Goal: Task Accomplishment & Management: Use online tool/utility

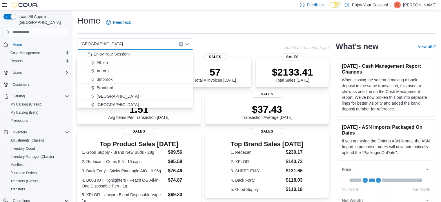
click at [212, 22] on div "Home Feedback" at bounding box center [257, 22] width 360 height 15
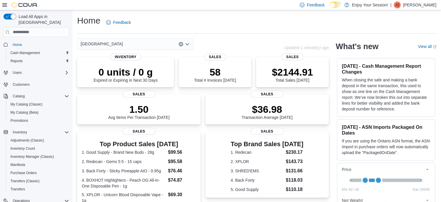
click at [145, 44] on div "[GEOGRAPHIC_DATA]" at bounding box center [135, 44] width 116 height 12
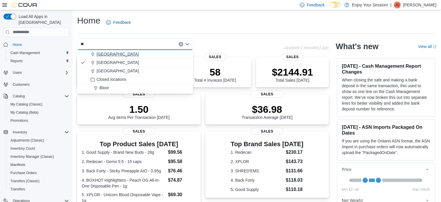
type input "**"
click at [143, 53] on div "London" at bounding box center [139, 54] width 102 height 6
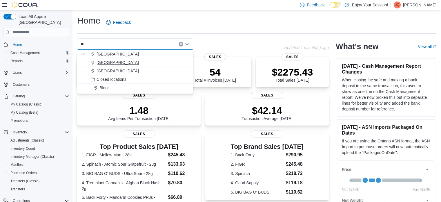
type input "**"
click at [150, 62] on div "[GEOGRAPHIC_DATA]" at bounding box center [139, 62] width 102 height 6
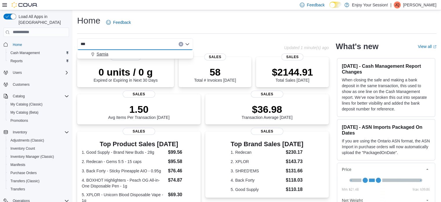
type input "***"
click at [147, 52] on div "Sarnia" at bounding box center [139, 54] width 102 height 6
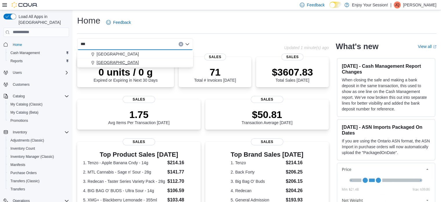
type input "***"
click at [120, 62] on span "[GEOGRAPHIC_DATA]" at bounding box center [118, 62] width 42 height 6
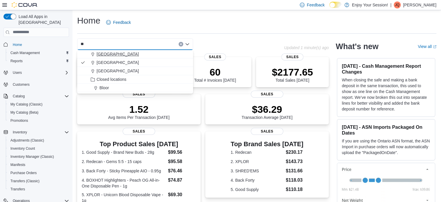
type input "**"
click at [100, 51] on span "London" at bounding box center [118, 54] width 42 height 6
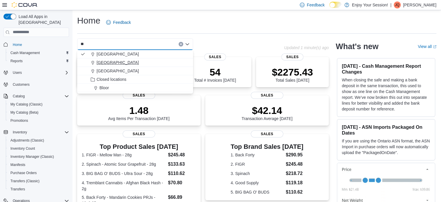
type input "**"
click at [120, 62] on span "[GEOGRAPHIC_DATA]" at bounding box center [118, 62] width 42 height 6
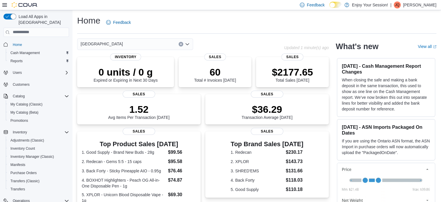
type input "*"
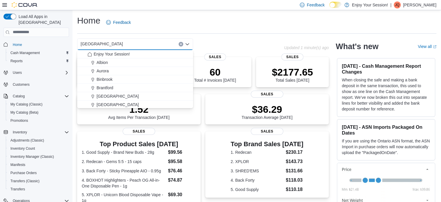
click at [302, 15] on div "Home Feedback" at bounding box center [257, 22] width 360 height 15
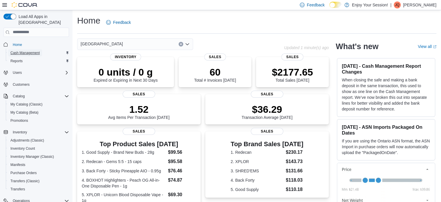
click at [32, 50] on span "Cash Management" at bounding box center [24, 52] width 29 height 5
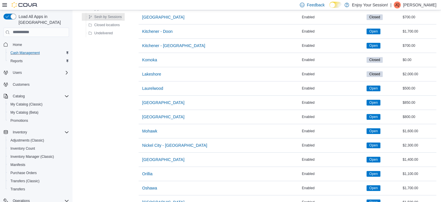
scroll to position [406, 0]
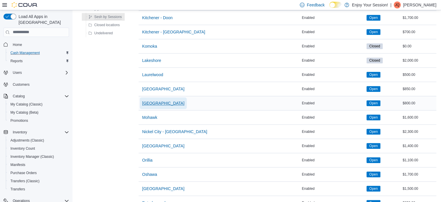
click at [161, 101] on span "[GEOGRAPHIC_DATA]" at bounding box center [163, 103] width 42 height 6
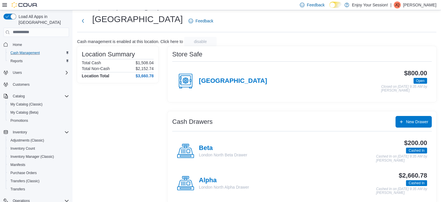
scroll to position [19, 0]
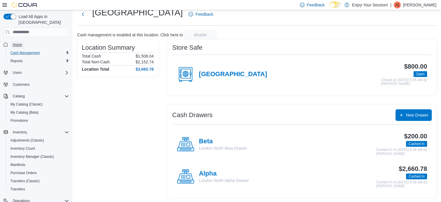
click at [18, 42] on span "Home" at bounding box center [17, 44] width 9 height 5
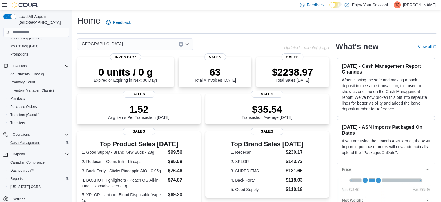
scroll to position [66, 0]
click at [27, 140] on span "Cash Management" at bounding box center [24, 142] width 29 height 5
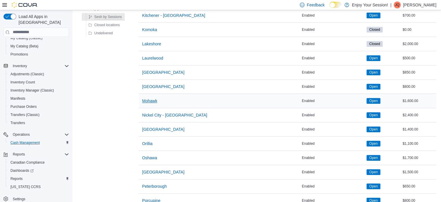
scroll to position [435, 0]
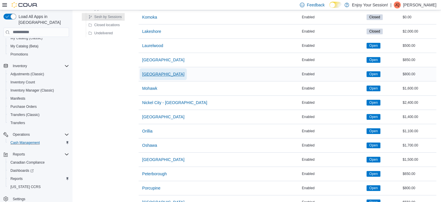
click at [153, 72] on span "[GEOGRAPHIC_DATA]" at bounding box center [163, 74] width 42 height 6
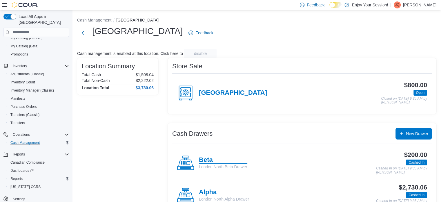
click at [205, 157] on h4 "Beta" at bounding box center [223, 160] width 48 height 8
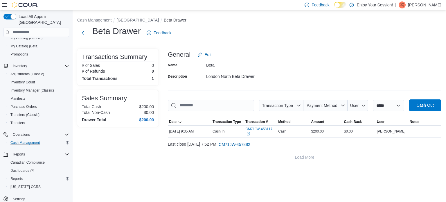
click at [432, 104] on span "Cash Out" at bounding box center [424, 105] width 17 height 6
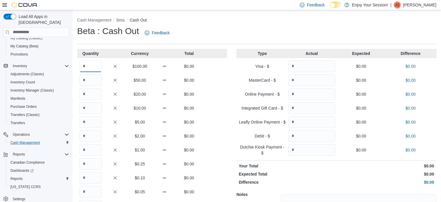
click at [89, 68] on input "Quantity" at bounding box center [91, 66] width 22 height 12
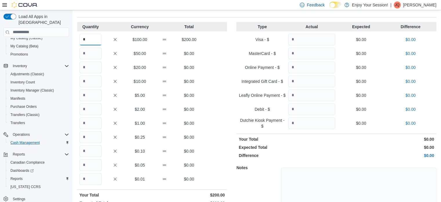
scroll to position [57, 0]
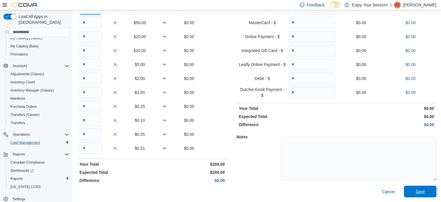
type input "*"
click at [425, 192] on span "Save" at bounding box center [420, 191] width 9 height 6
